Goal: Find specific page/section: Find specific page/section

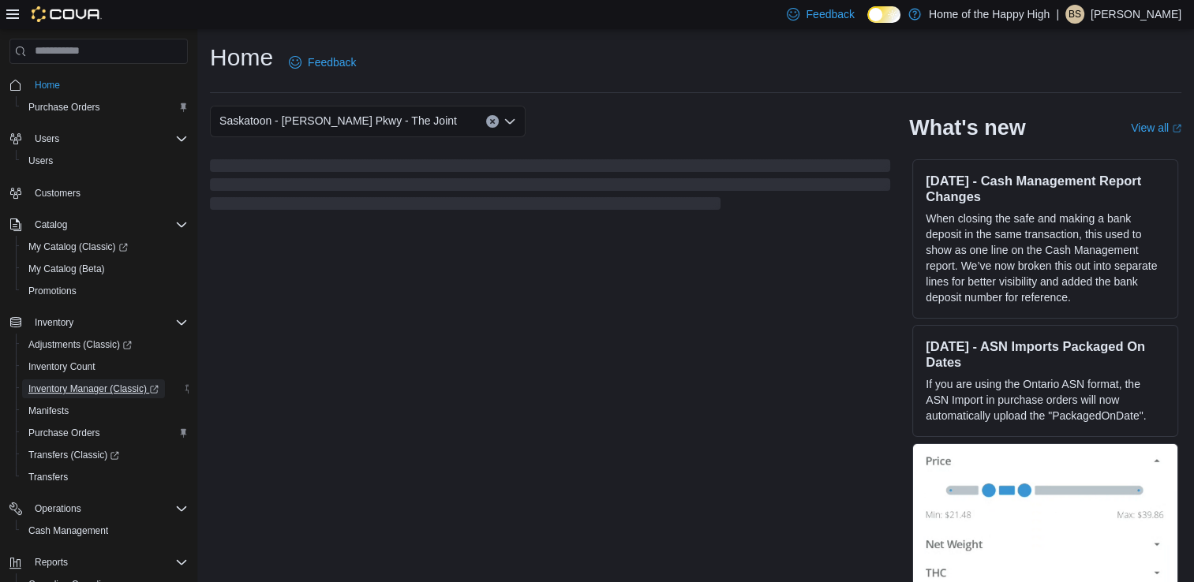
click at [89, 387] on span "Inventory Manager (Classic)" at bounding box center [93, 389] width 130 height 13
